Goal: Task Accomplishment & Management: Manage account settings

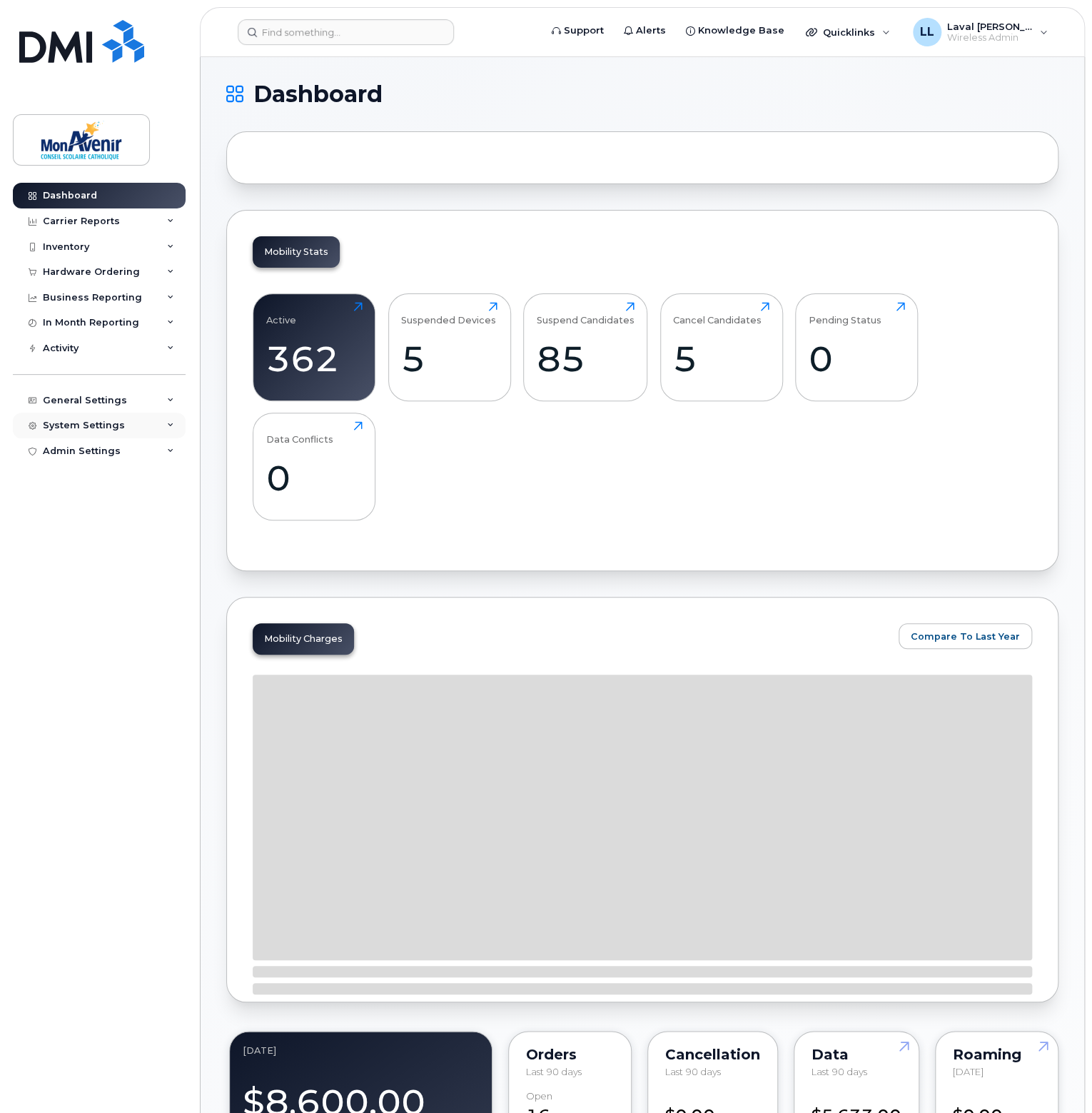
click at [73, 426] on div "System Settings" at bounding box center [84, 426] width 82 height 11
click at [104, 621] on div "Hardware Ordering" at bounding box center [98, 615] width 97 height 12
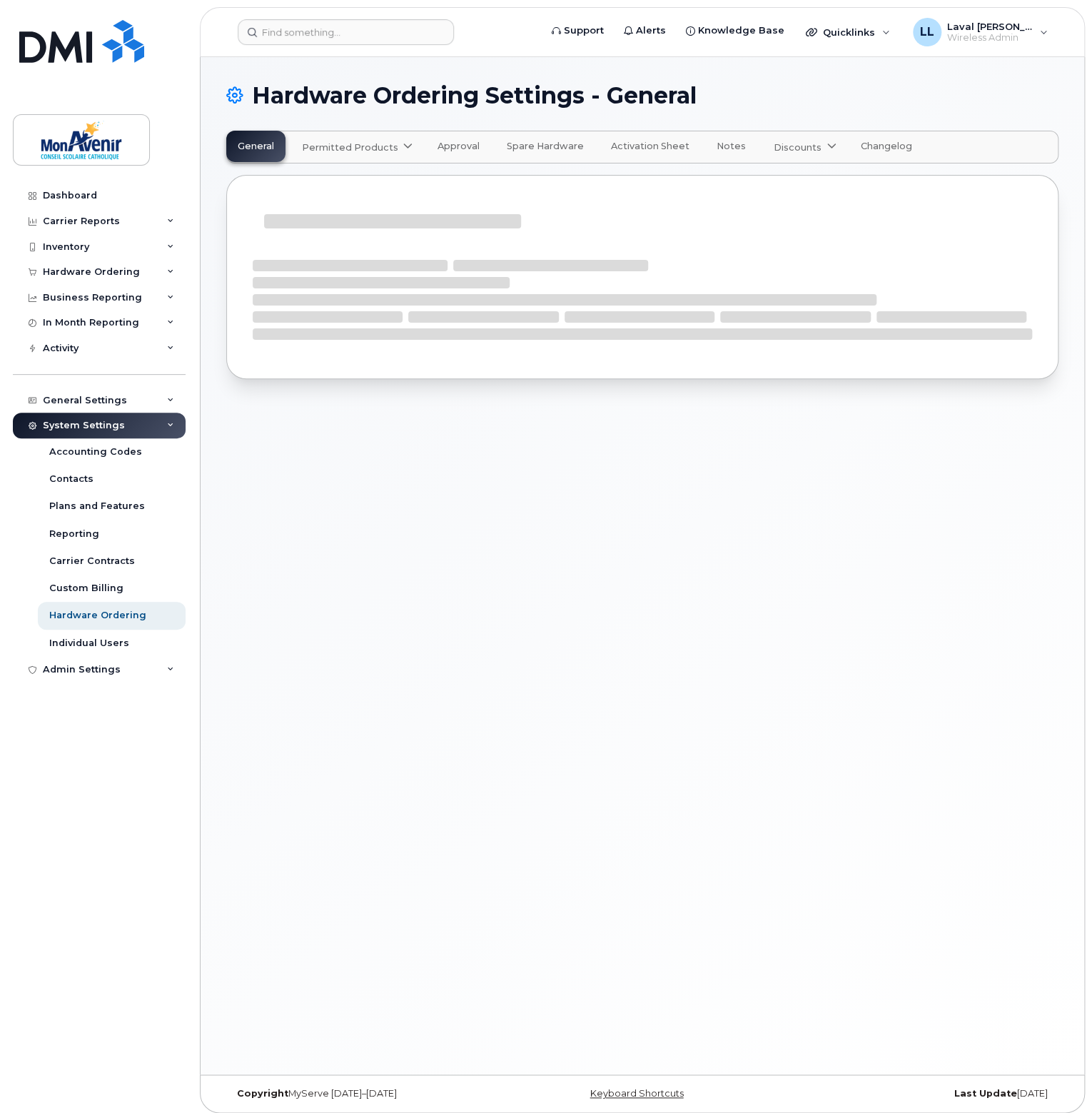
click at [389, 151] on span "Permitted Products" at bounding box center [350, 148] width 96 height 13
click at [389, 182] on span "available" at bounding box center [388, 182] width 50 height 17
select select "admins"
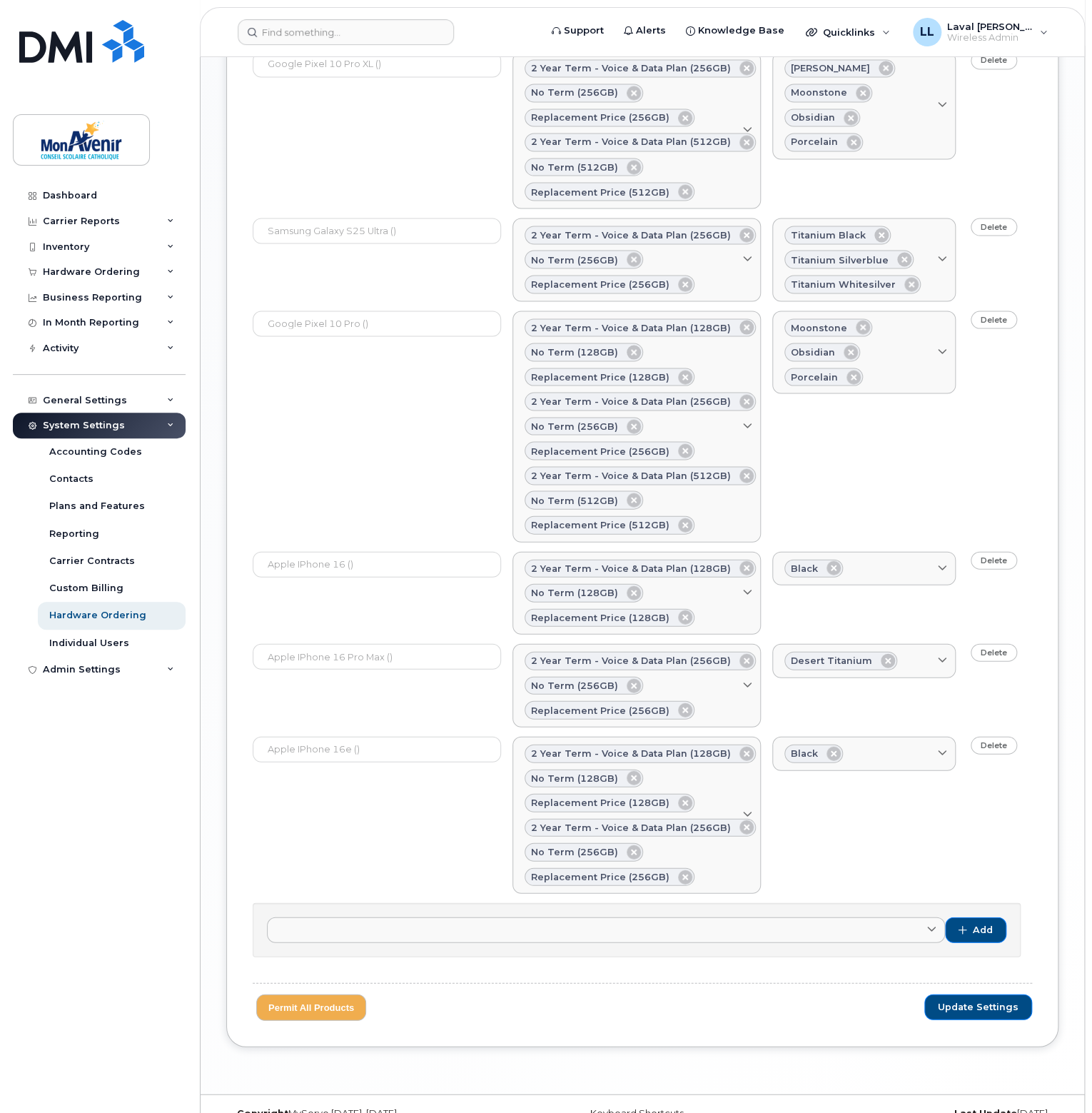
scroll to position [1234, 0]
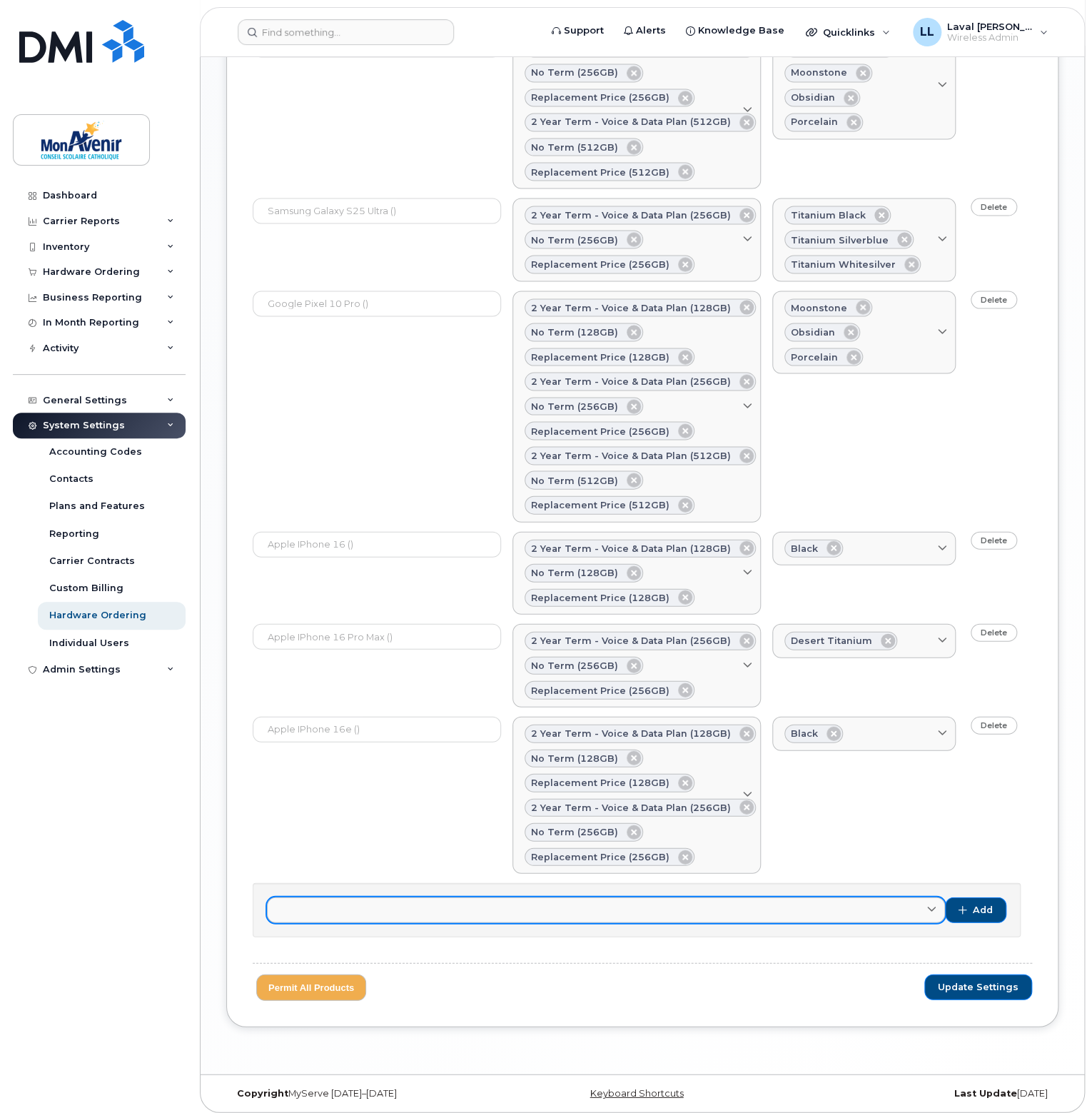
click at [601, 901] on link at bounding box center [606, 909] width 678 height 26
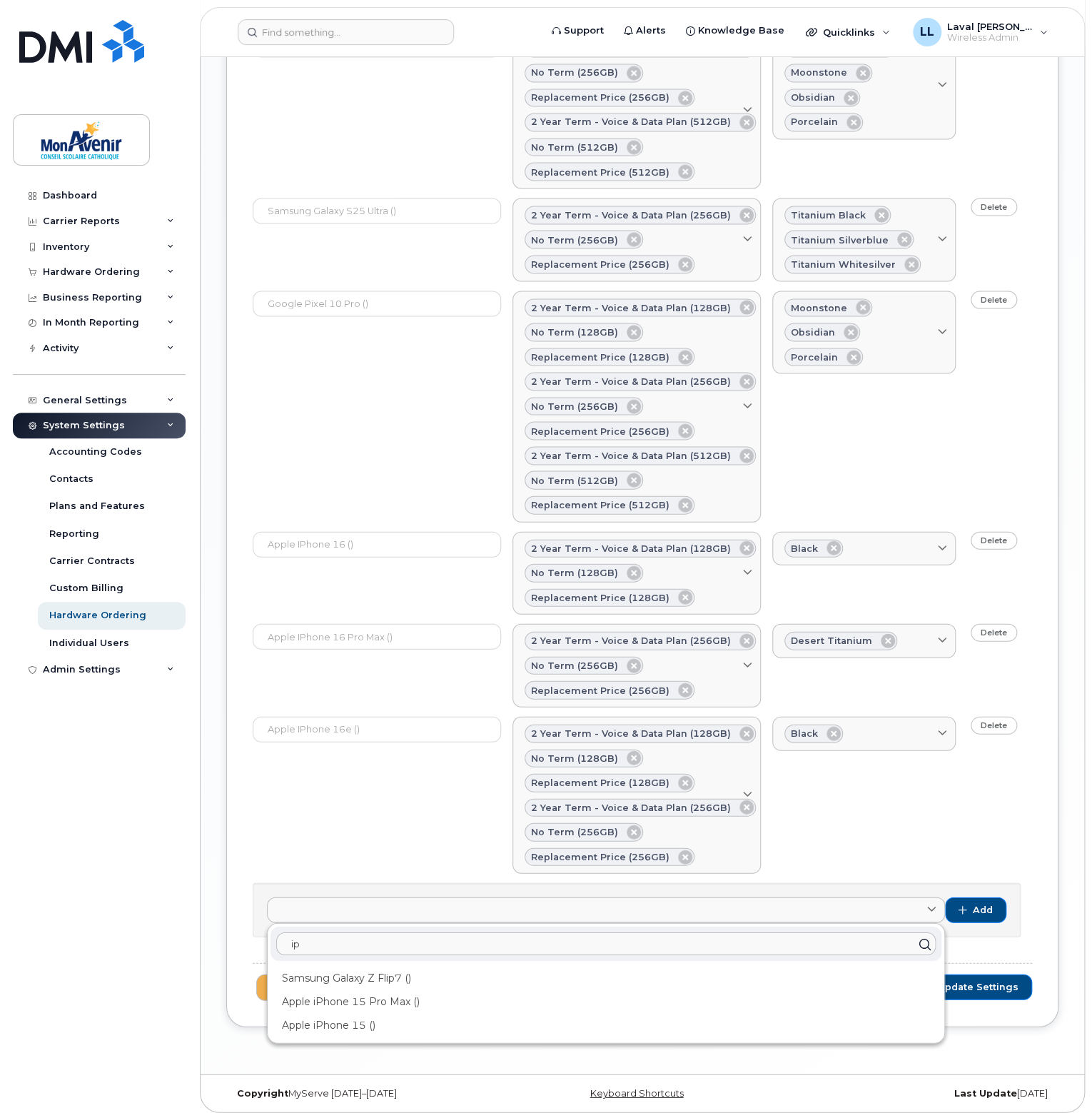
type input "ip"
click at [356, 800] on div "Apple iPhone 16e () 2 year term - voice & data plan (128GB) no term (128GB) rep…" at bounding box center [642, 794] width 779 height 157
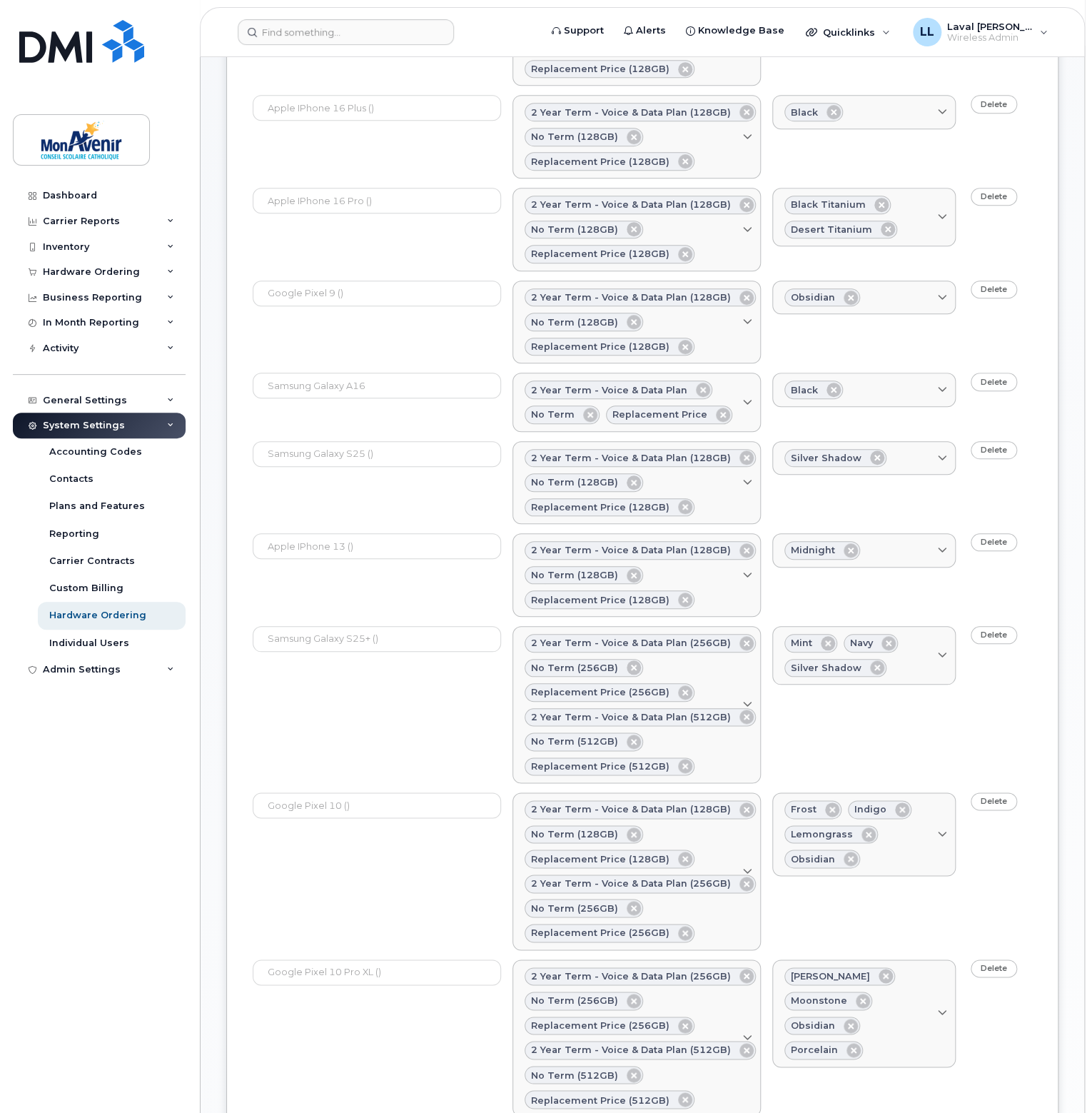
scroll to position [0, 0]
